Goal: Use online tool/utility: Utilize a website feature to perform a specific function

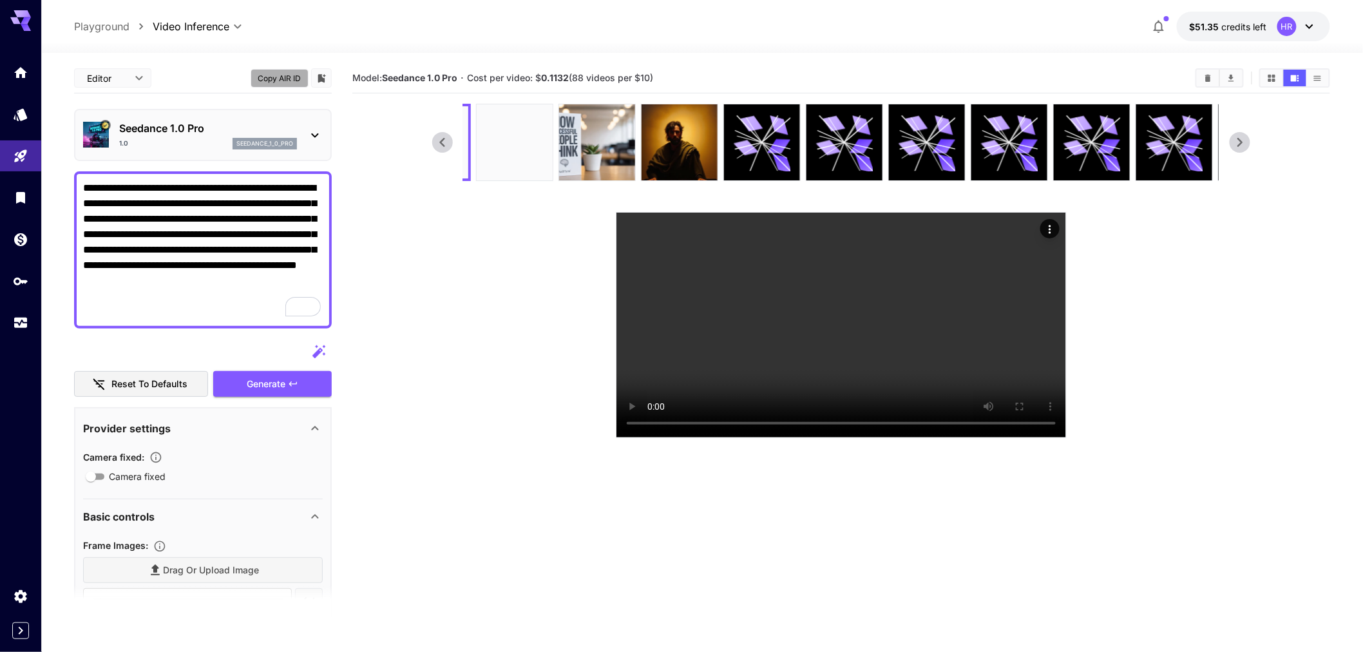
click at [289, 79] on button "Copy AIR ID" at bounding box center [280, 78] width 58 height 19
click at [696, 364] on video at bounding box center [842, 325] width 450 height 225
click at [717, 348] on video at bounding box center [842, 325] width 450 height 225
click at [454, 294] on section at bounding box center [841, 271] width 818 height 334
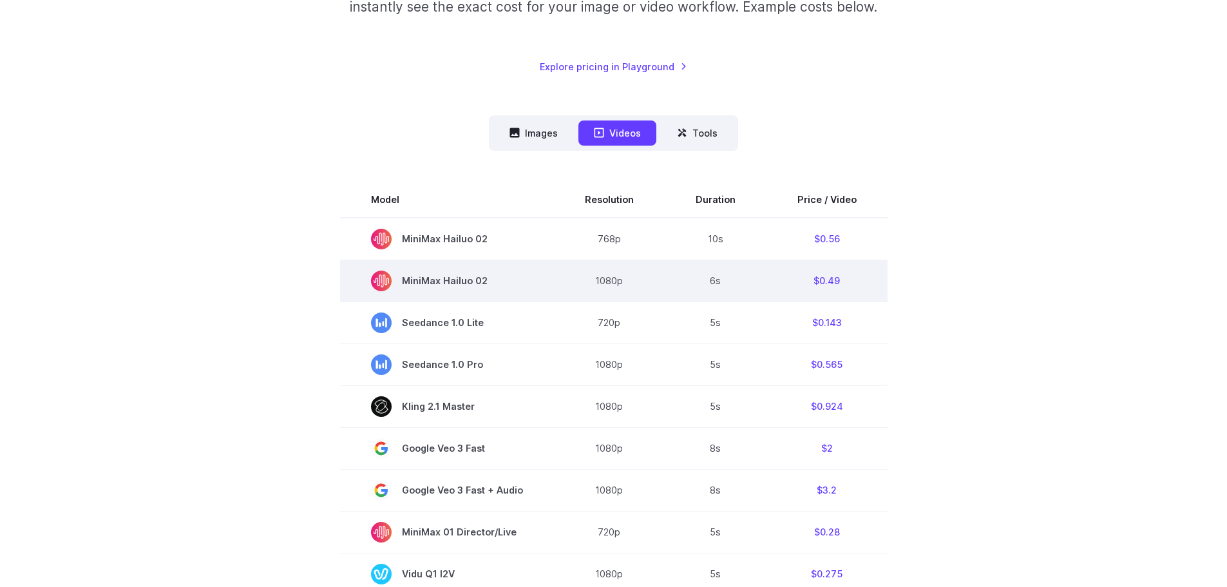
scroll to position [258, 0]
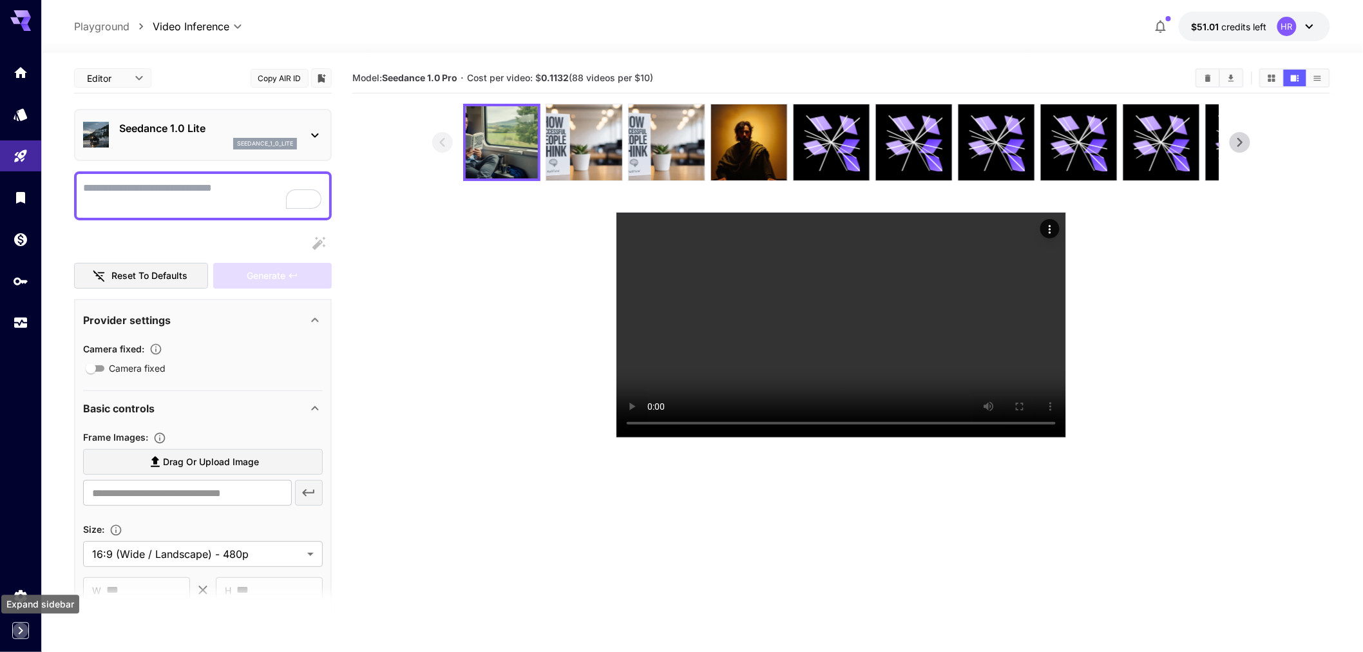
click at [17, 629] on icon "Expand sidebar" at bounding box center [20, 630] width 15 height 15
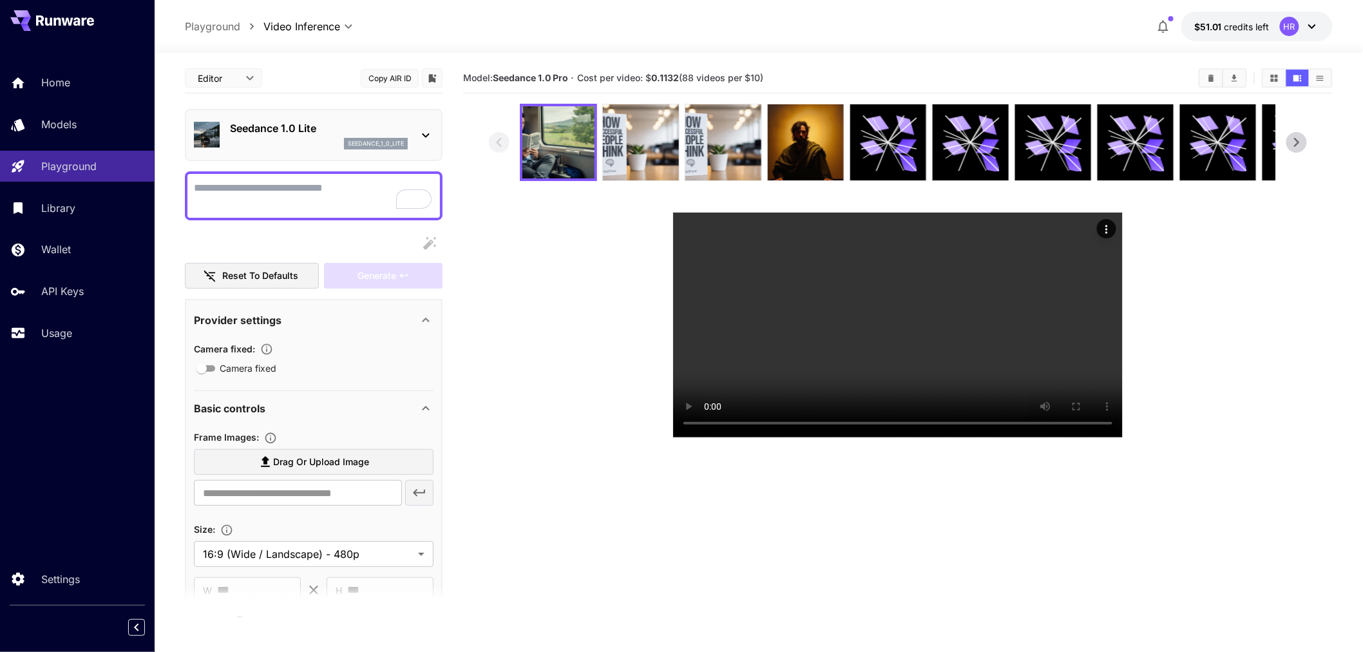
click at [1220, 392] on section at bounding box center [898, 271] width 818 height 334
click at [629, 151] on img at bounding box center [641, 142] width 76 height 76
click at [564, 156] on img at bounding box center [559, 142] width 76 height 76
click at [543, 338] on section at bounding box center [898, 271] width 818 height 334
click at [687, 72] on span "Cost per video: $ 0.1132 (88 videos per $10)" at bounding box center [671, 77] width 186 height 11
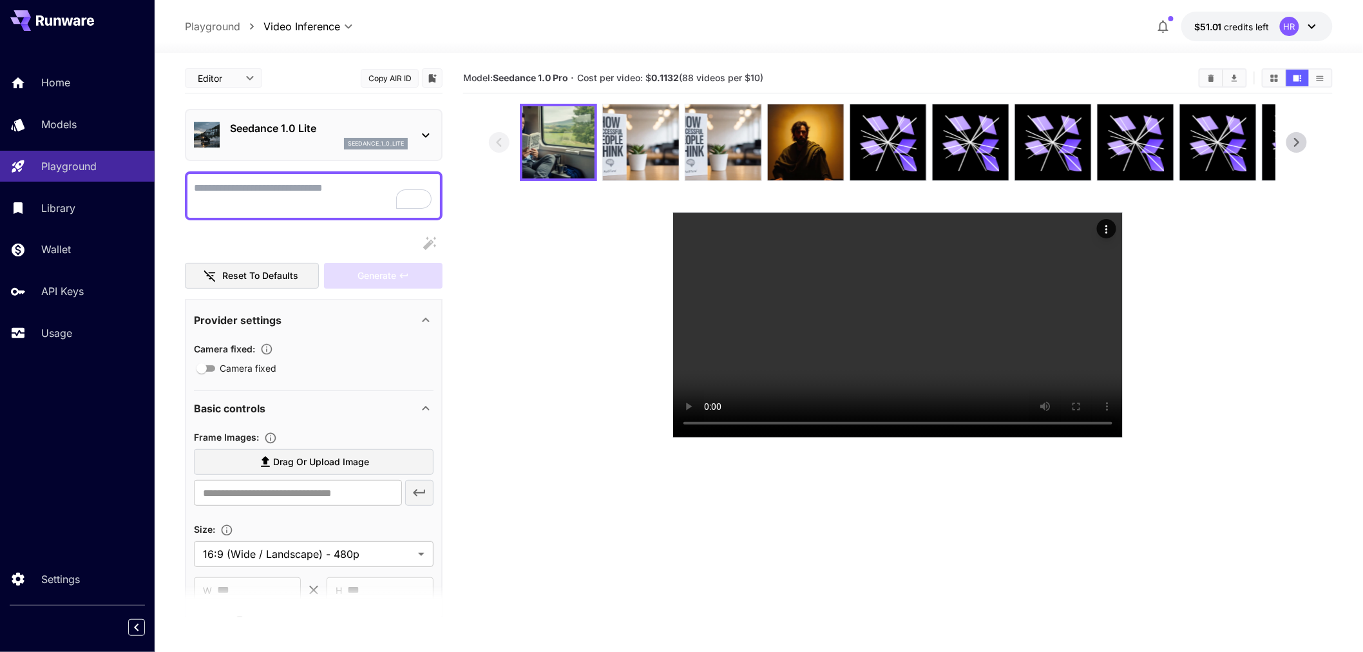
drag, startPoint x: 795, startPoint y: 75, endPoint x: 584, endPoint y: 81, distance: 210.8
click at [584, 81] on section "Model: Seedance 1.0 Pro · Cost per video: $ 0.1132 (88 videos per $10)" at bounding box center [825, 77] width 725 height 15
click at [597, 298] on section at bounding box center [898, 271] width 818 height 334
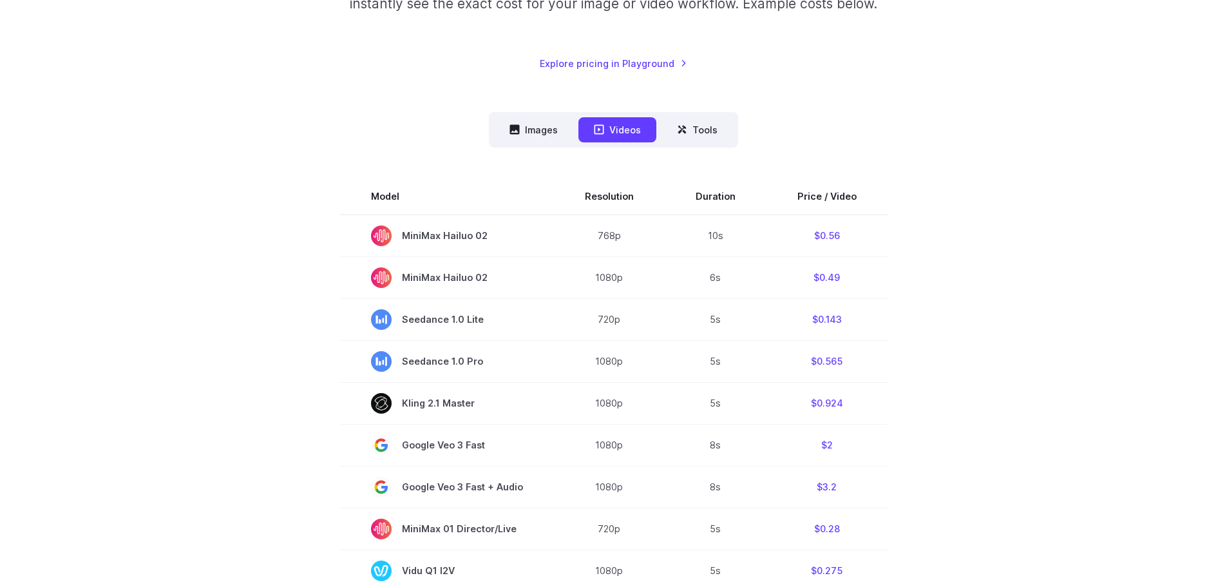
scroll to position [258, 0]
